Goal: Information Seeking & Learning: Learn about a topic

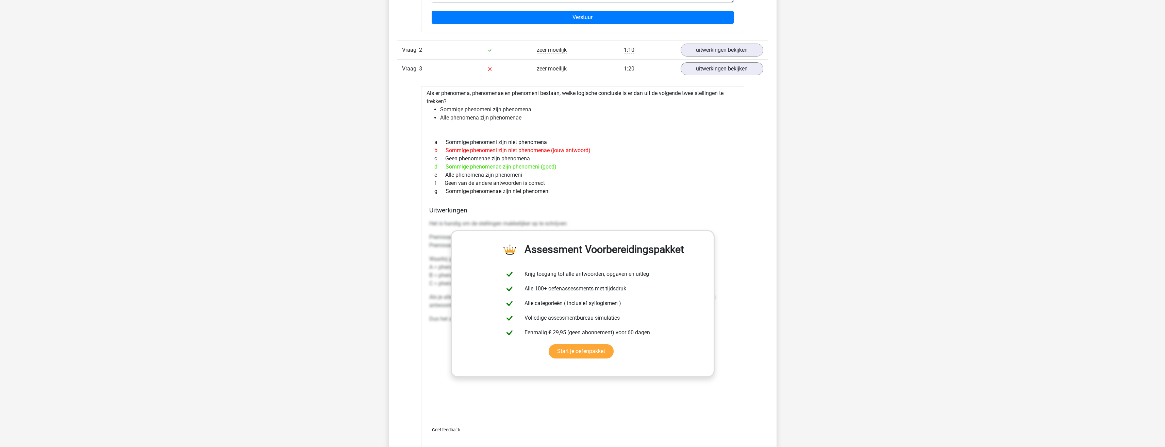
scroll to position [884, 0]
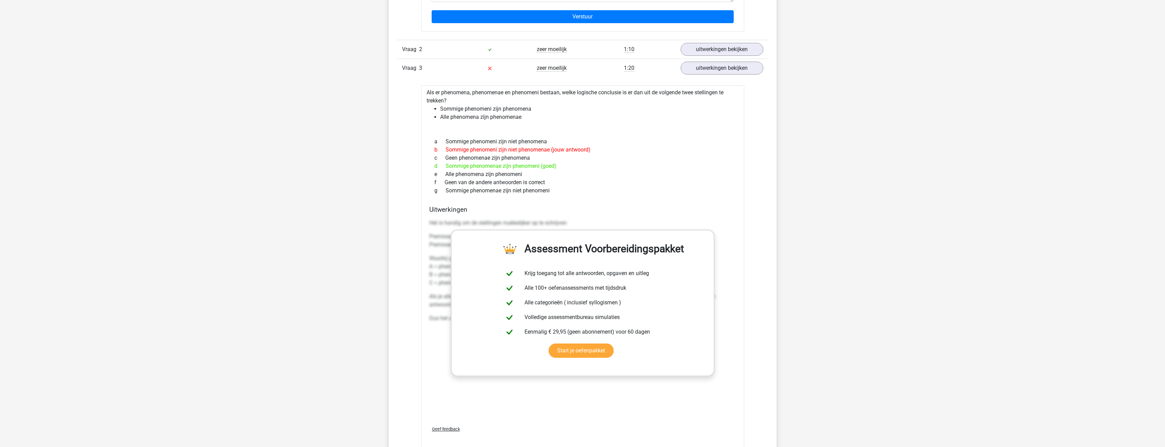
click at [648, 393] on div "Het is handig om de stellingen makkelijker op te schrijven: Premisse 1: Sommige…" at bounding box center [582, 318] width 307 height 204
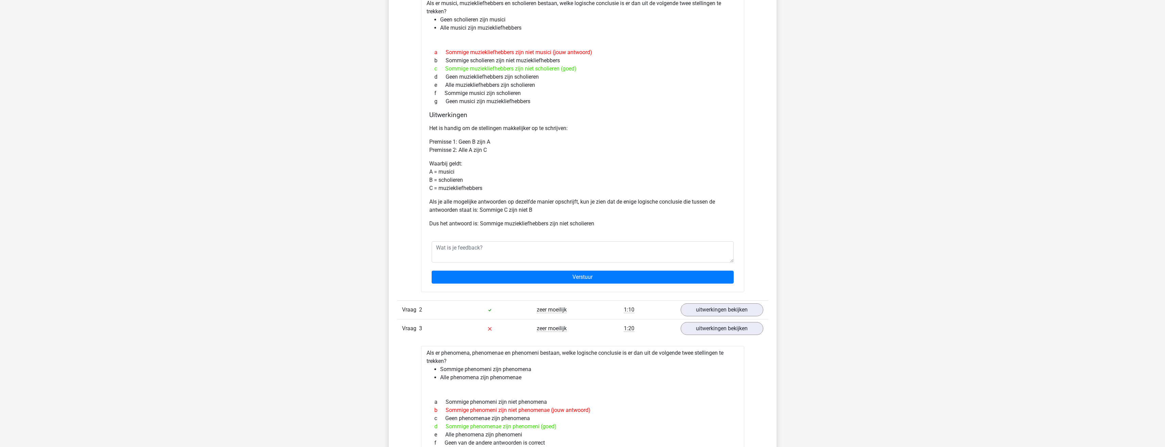
scroll to position [612, 0]
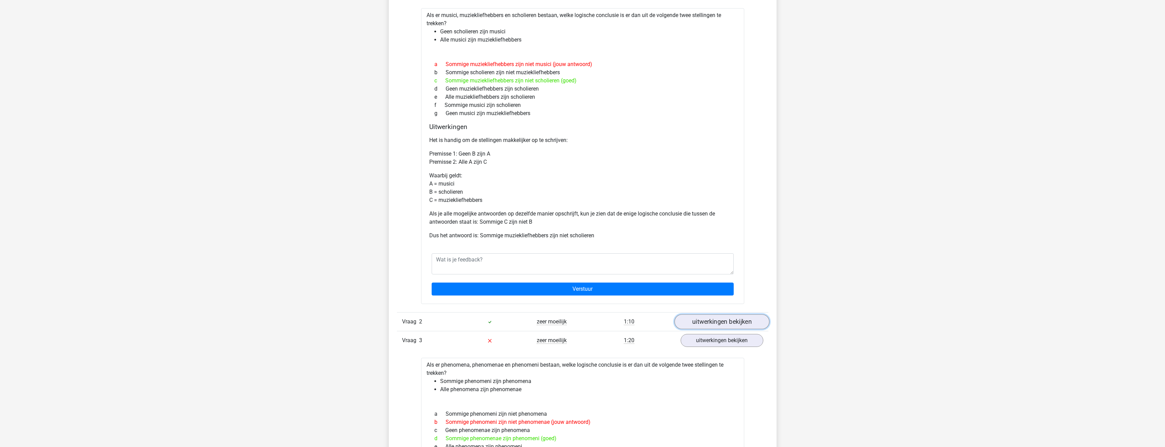
click at [707, 319] on link "uitwerkingen bekijken" at bounding box center [721, 321] width 95 height 15
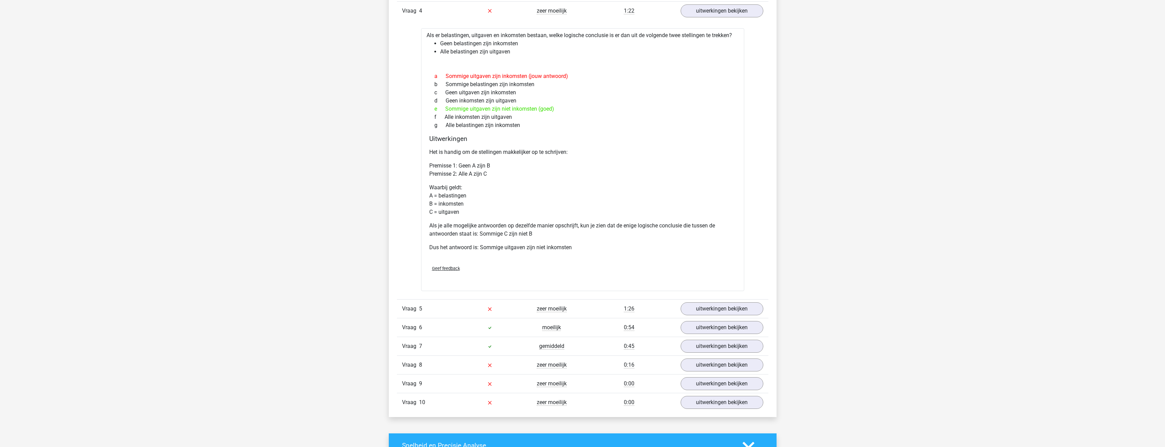
scroll to position [1632, 0]
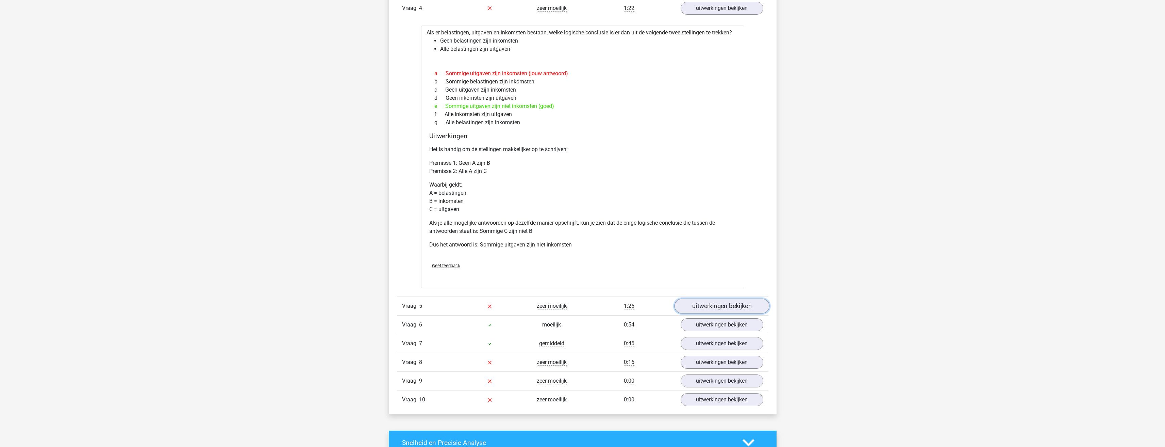
click at [708, 307] on link "uitwerkingen bekijken" at bounding box center [721, 305] width 95 height 15
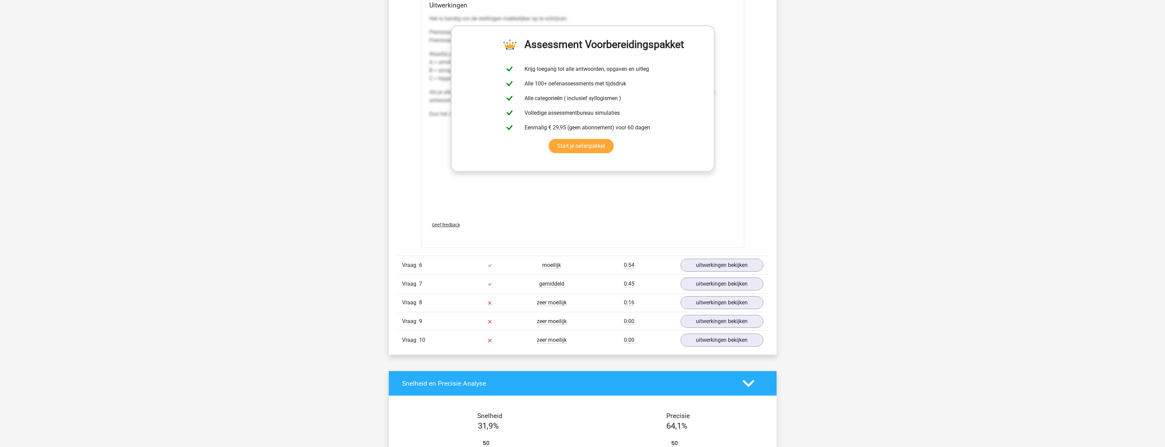
scroll to position [2074, 0]
click at [713, 301] on link "uitwerkingen bekijken" at bounding box center [721, 302] width 95 height 15
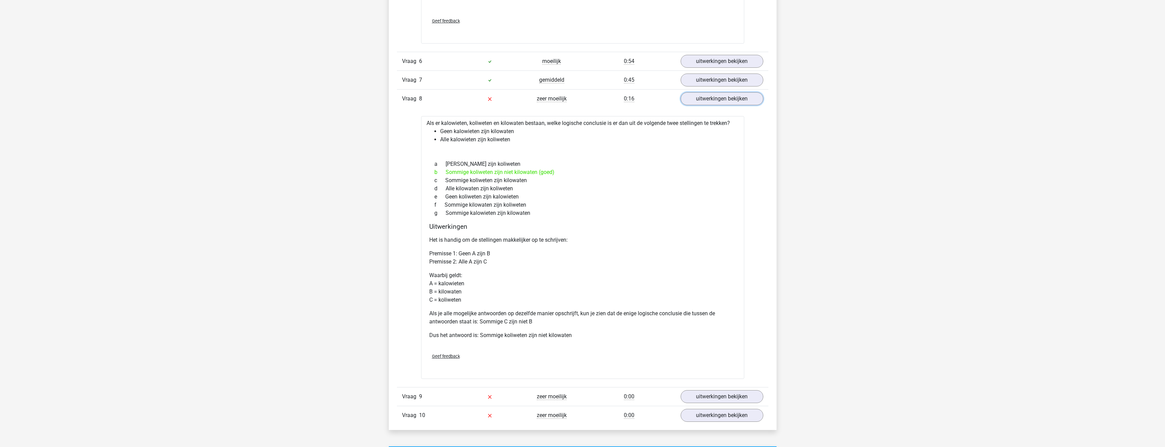
scroll to position [2279, 0]
click at [700, 395] on link "uitwerkingen bekijken" at bounding box center [721, 395] width 95 height 15
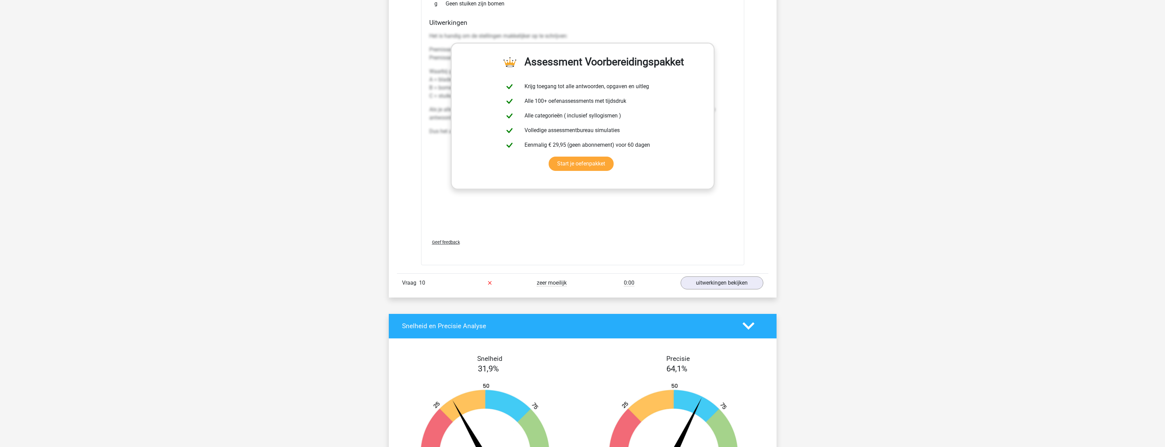
scroll to position [2789, 0]
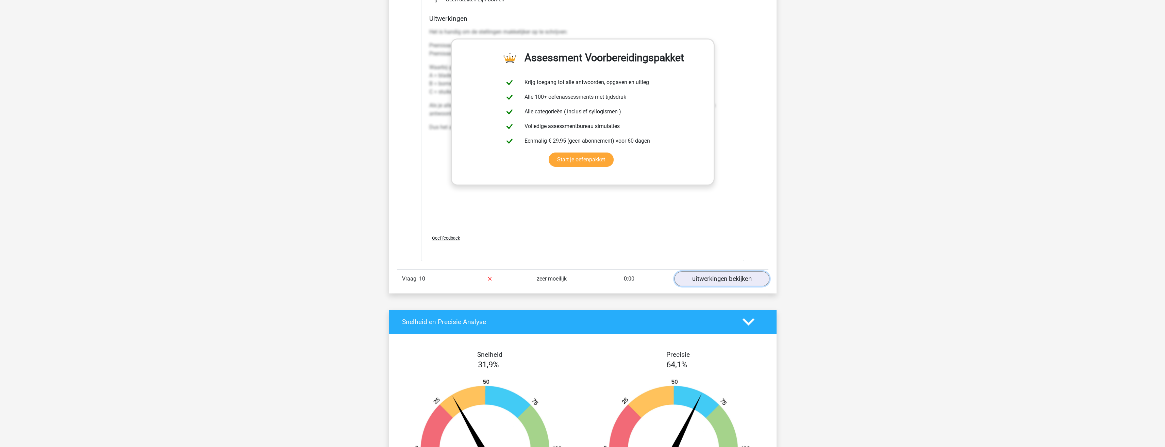
click at [710, 278] on link "uitwerkingen bekijken" at bounding box center [721, 278] width 95 height 15
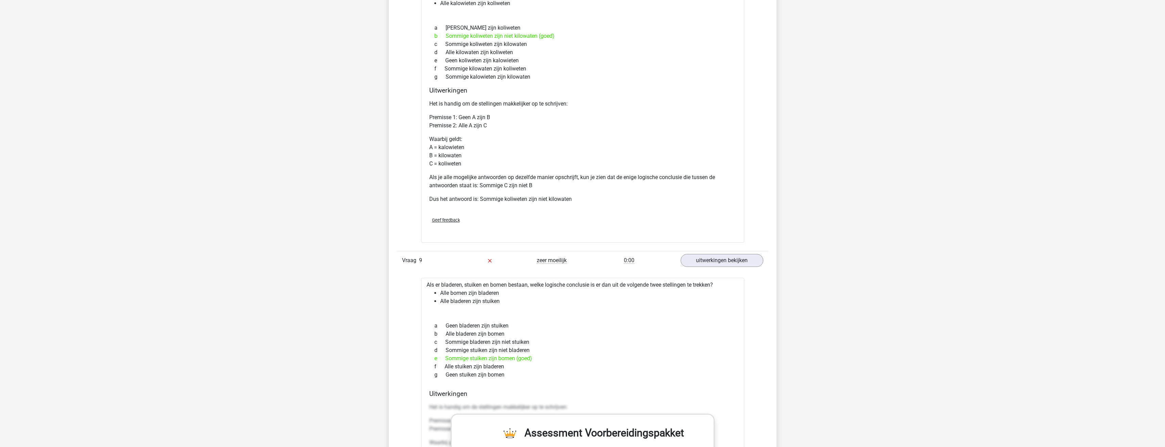
scroll to position [2279, 0]
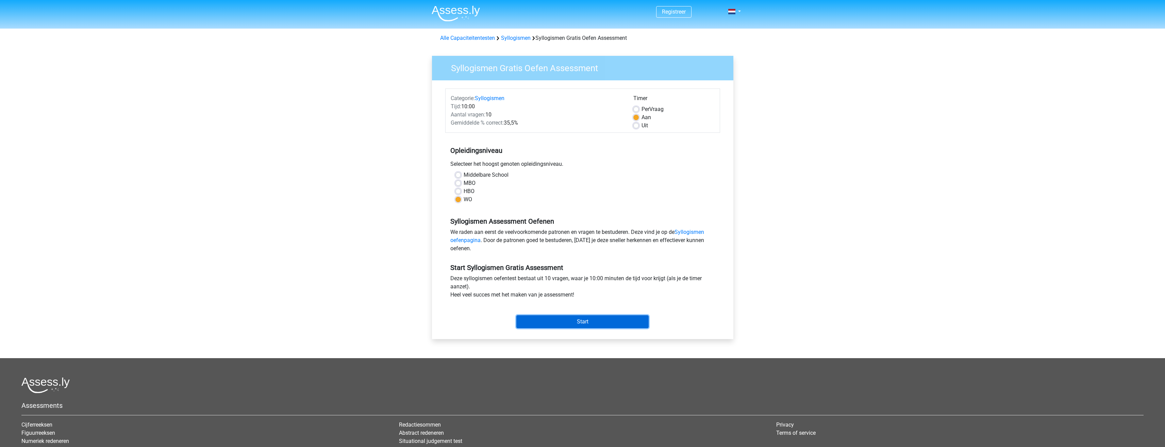
click at [597, 321] on input "Start" at bounding box center [582, 321] width 132 height 13
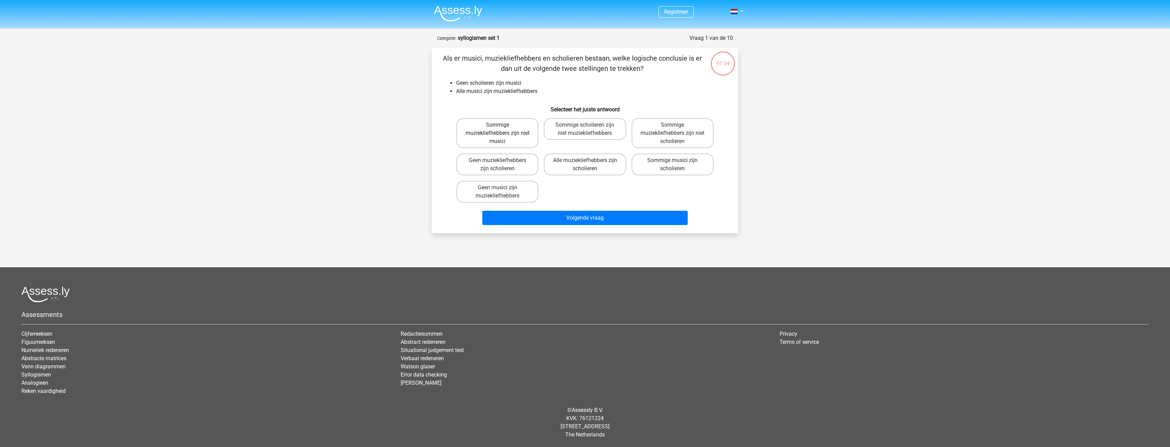
click at [514, 123] on label "Sommige muziekliefhebbers zijn niet musici" at bounding box center [497, 133] width 82 height 30
click at [502, 125] on input "Sommige muziekliefhebbers zijn niet musici" at bounding box center [500, 127] width 4 height 4
radio input "true"
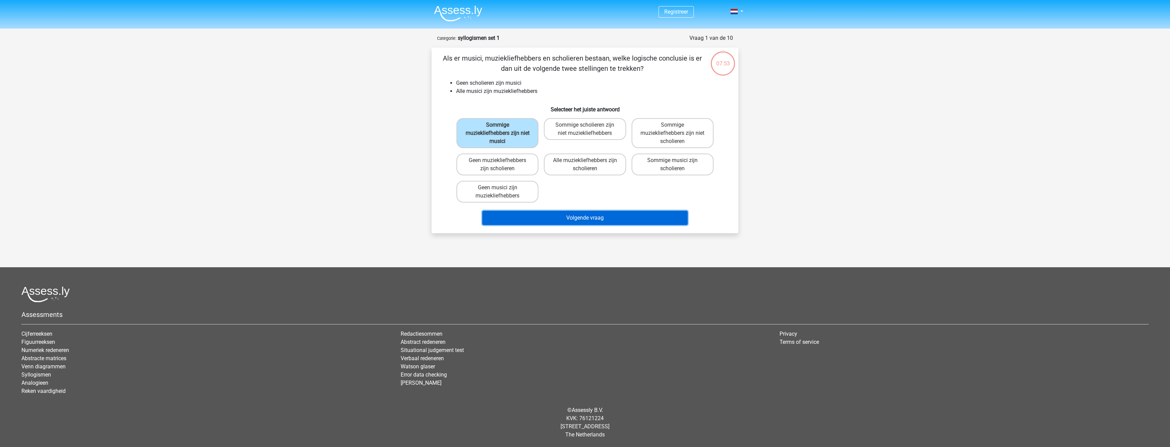
click at [606, 219] on button "Volgende vraag" at bounding box center [585, 218] width 206 height 14
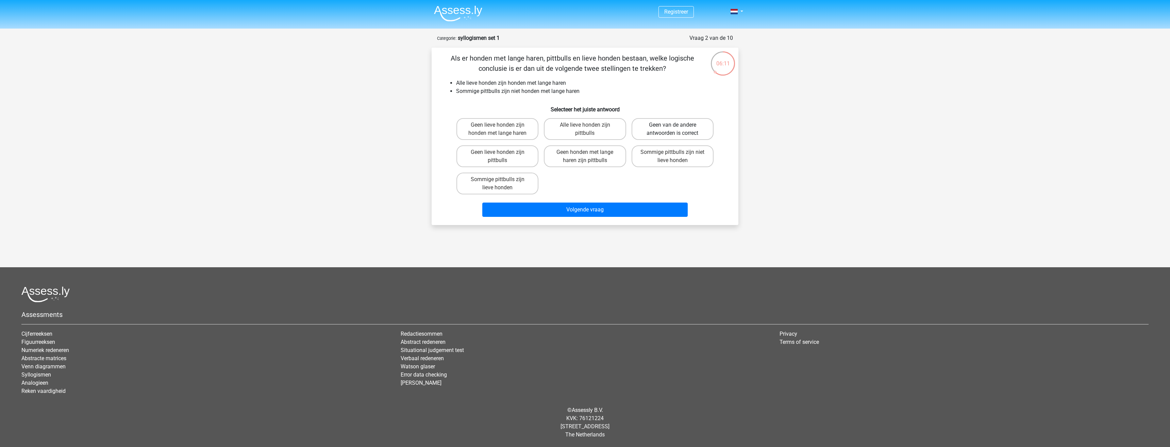
click at [683, 128] on label "Geen van de andere antwoorden is correct" at bounding box center [673, 129] width 82 height 22
click at [677, 128] on input "Geen van de andere antwoorden is correct" at bounding box center [674, 127] width 4 height 4
radio input "true"
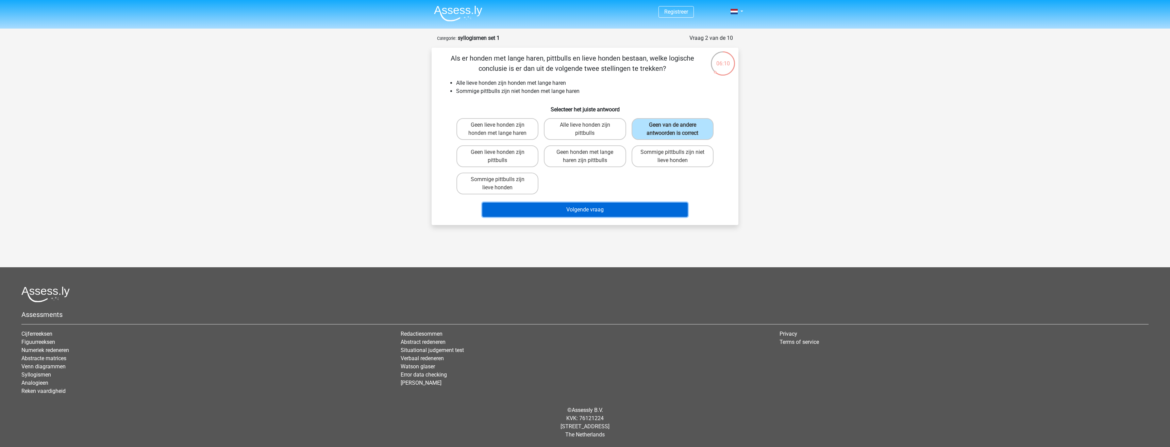
click at [642, 211] on button "Volgende vraag" at bounding box center [585, 209] width 206 height 14
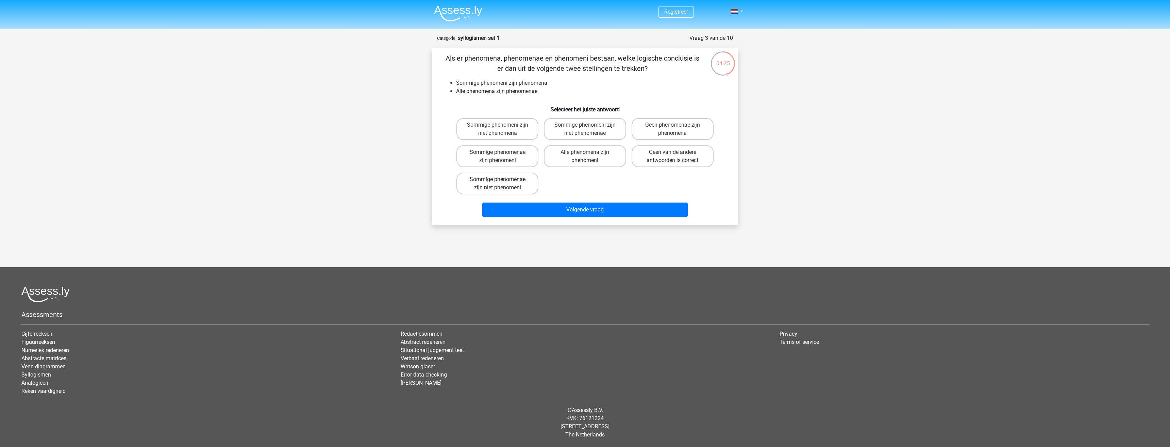
click at [507, 182] on label "Sommige phenomenae zijn niet phenomeni" at bounding box center [497, 183] width 82 height 22
click at [502, 182] on input "Sommige phenomenae zijn niet phenomeni" at bounding box center [500, 181] width 4 height 4
radio input "true"
click at [529, 206] on button "Volgende vraag" at bounding box center [585, 209] width 206 height 14
drag, startPoint x: 603, startPoint y: 165, endPoint x: 603, endPoint y: 160, distance: 4.8
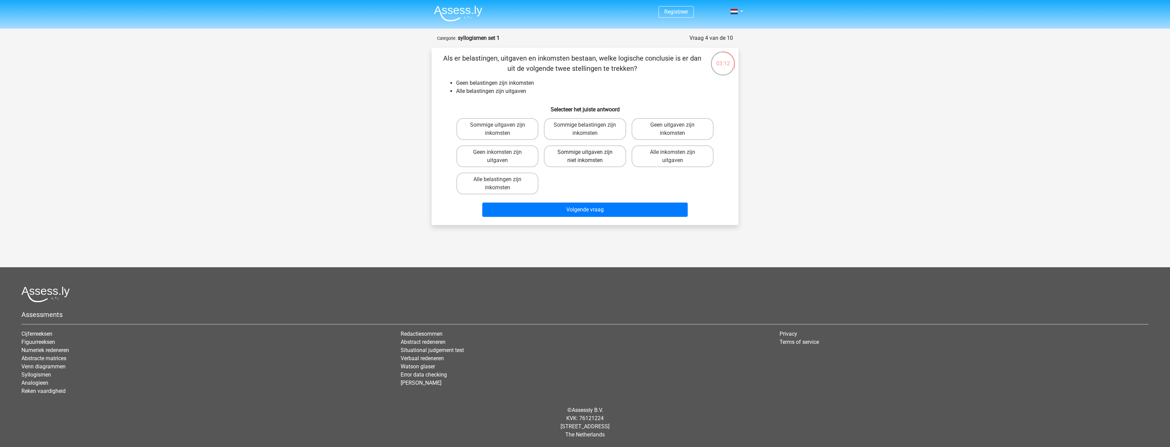
click at [603, 163] on label "Sommige uitgaven zijn niet inkomsten" at bounding box center [585, 156] width 82 height 22
click at [589, 156] on input "Sommige uitgaven zijn niet inkomsten" at bounding box center [587, 154] width 4 height 4
radio input "true"
drag, startPoint x: 599, startPoint y: 210, endPoint x: 606, endPoint y: 211, distance: 7.5
click at [599, 211] on button "Volgende vraag" at bounding box center [585, 209] width 206 height 14
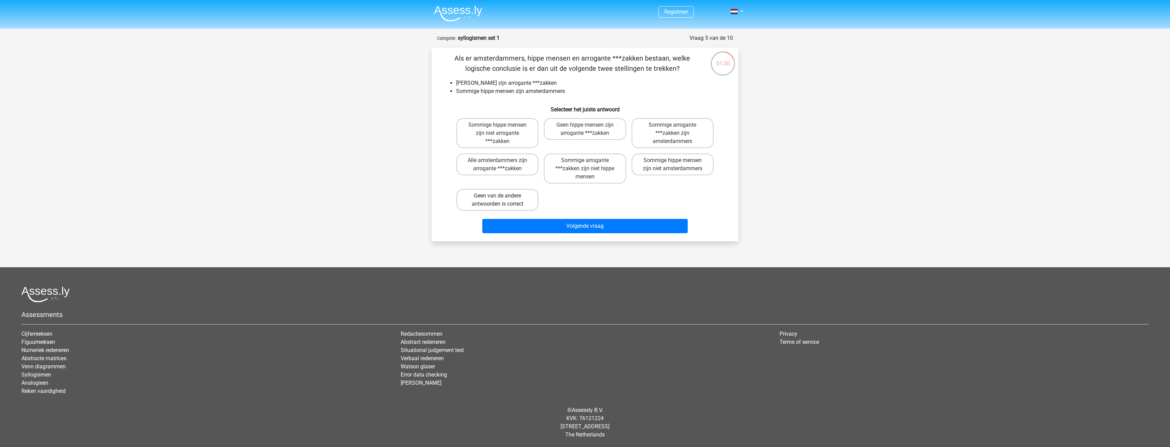
click at [491, 202] on label "Geen van de andere antwoorden is correct" at bounding box center [497, 200] width 82 height 22
click at [498, 200] on input "Geen van de andere antwoorden is correct" at bounding box center [500, 198] width 4 height 4
radio input "true"
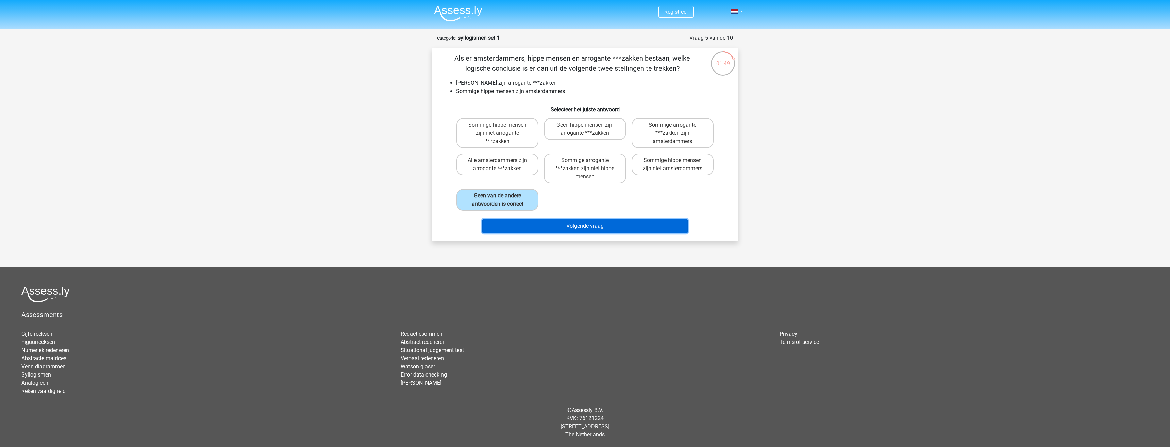
click at [582, 229] on button "Volgende vraag" at bounding box center [585, 226] width 206 height 14
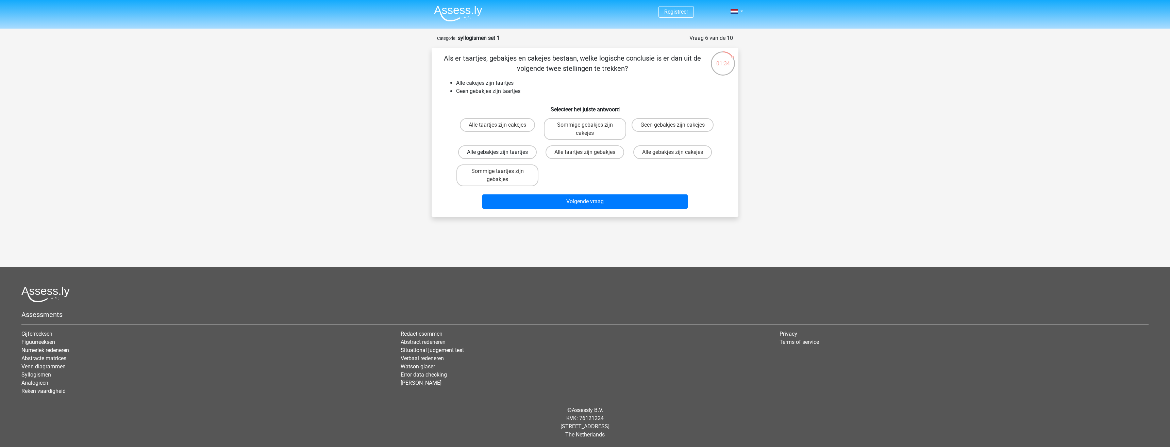
click at [484, 153] on label "Alle gebakjes zijn taartjes" at bounding box center [497, 152] width 79 height 14
click at [498, 153] on input "Alle gebakjes zijn taartjes" at bounding box center [500, 154] width 4 height 4
radio input "true"
click at [557, 205] on button "Volgende vraag" at bounding box center [585, 201] width 206 height 14
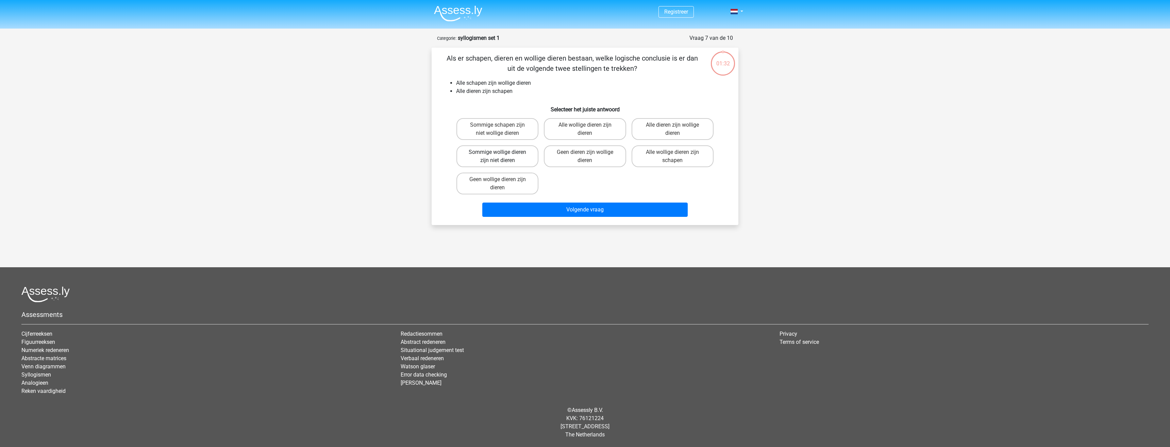
click at [508, 149] on label "Sommige wollige dieren zijn niet dieren" at bounding box center [497, 156] width 82 height 22
click at [502, 152] on input "Sommige wollige dieren zijn niet dieren" at bounding box center [500, 154] width 4 height 4
radio input "true"
click at [556, 209] on button "Volgende vraag" at bounding box center [585, 209] width 206 height 14
click at [509, 154] on label "Alle kilowaten zijn koliweten" at bounding box center [497, 156] width 82 height 22
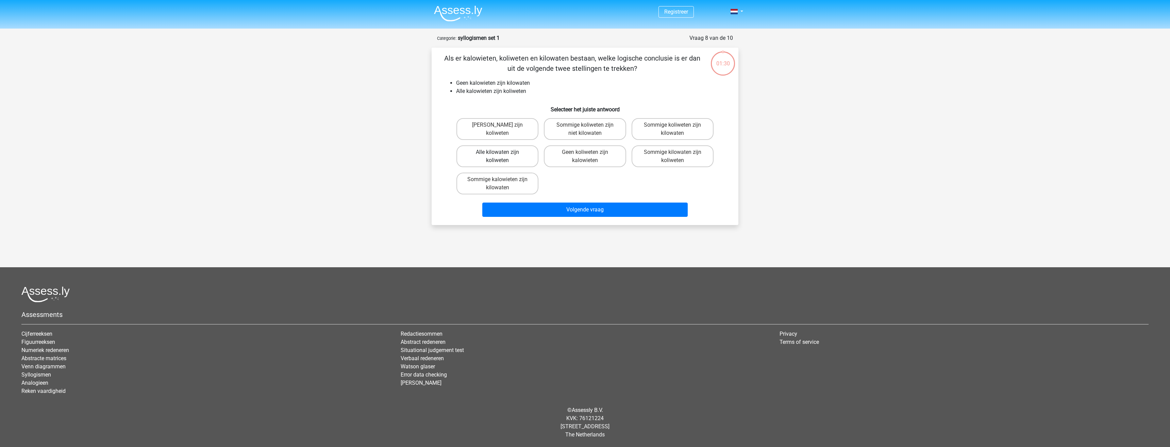
click at [502, 154] on input "Alle kilowaten zijn koliweten" at bounding box center [500, 154] width 4 height 4
radio input "true"
click at [561, 211] on button "Volgende vraag" at bounding box center [585, 209] width 206 height 14
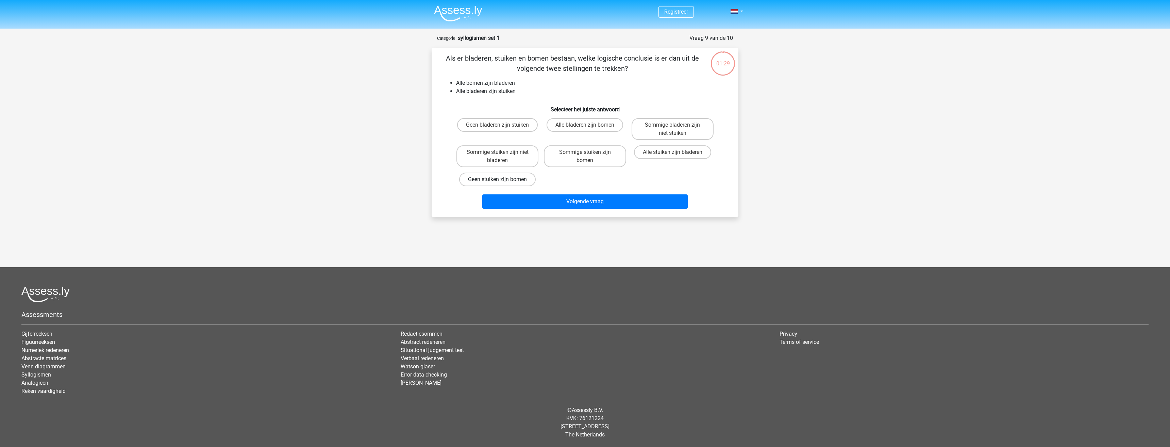
click at [514, 178] on label "Geen stuiken zijn bomen" at bounding box center [497, 179] width 77 height 14
click at [502, 179] on input "Geen stuiken zijn bomen" at bounding box center [500, 181] width 4 height 4
radio input "true"
click at [561, 198] on button "Volgende vraag" at bounding box center [585, 201] width 206 height 14
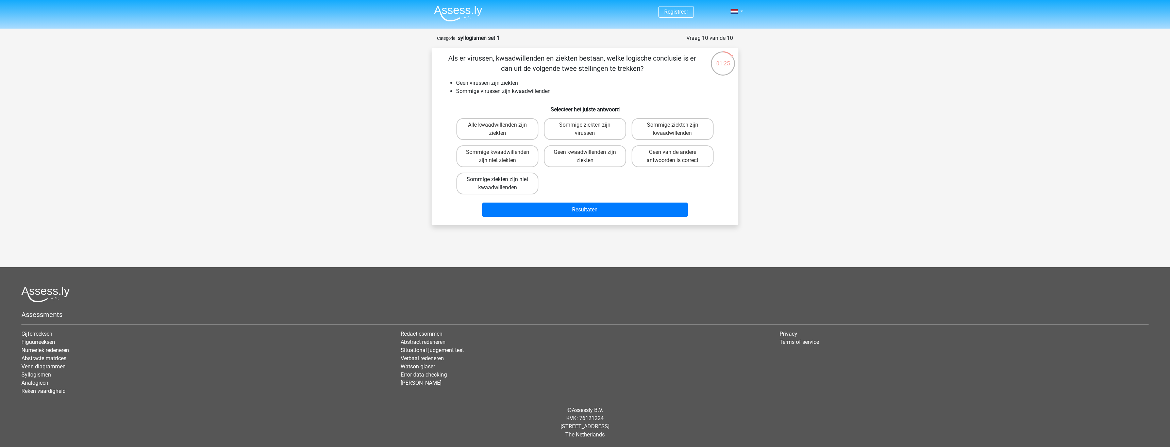
click at [521, 183] on label "Sommige ziekten zijn niet kwaadwillenden" at bounding box center [497, 183] width 82 height 22
click at [502, 183] on input "Sommige ziekten zijn niet kwaadwillenden" at bounding box center [500, 181] width 4 height 4
radio input "true"
click at [571, 206] on button "Resultaten" at bounding box center [585, 209] width 206 height 14
